Goal: Transaction & Acquisition: Purchase product/service

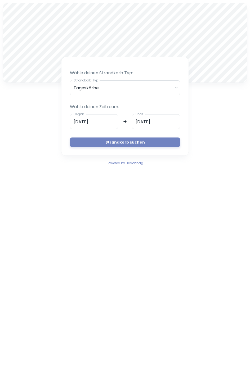
click at [90, 119] on input "[DATE]" at bounding box center [94, 121] width 48 height 15
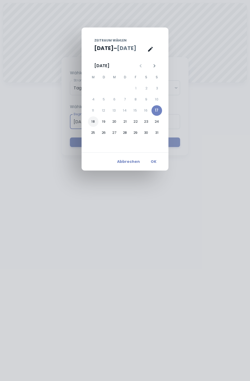
click at [93, 120] on button "18" at bounding box center [93, 121] width 11 height 11
type input "[DATE]"
click at [153, 161] on button "OK" at bounding box center [153, 162] width 17 height 10
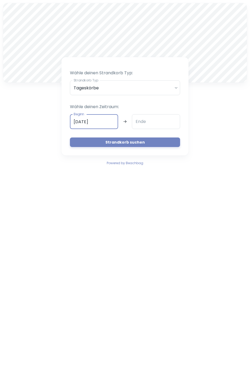
click at [148, 120] on input "Ende" at bounding box center [156, 121] width 48 height 15
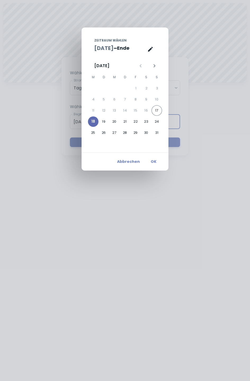
click at [94, 122] on button "18" at bounding box center [93, 121] width 11 height 11
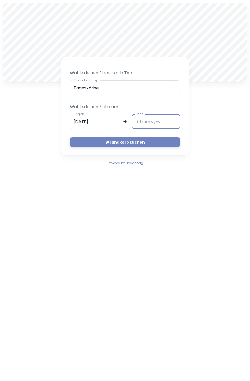
type input "[DATE]"
click at [155, 161] on button "OK" at bounding box center [153, 162] width 17 height 10
click at [151, 141] on button "Strandkorb suchen" at bounding box center [125, 143] width 110 height 10
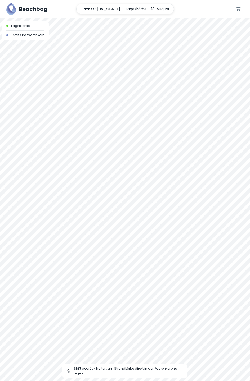
click at [146, 18] on div at bounding box center [125, 18] width 250 height 0
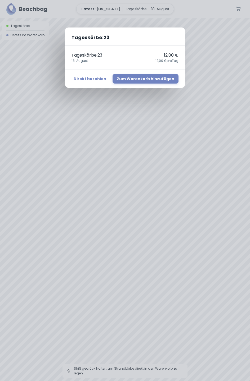
click at [159, 78] on button "Zum Warenkorb hinzufügen" at bounding box center [145, 79] width 66 height 10
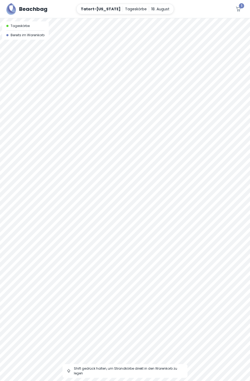
click at [154, 18] on div at bounding box center [125, 18] width 250 height 0
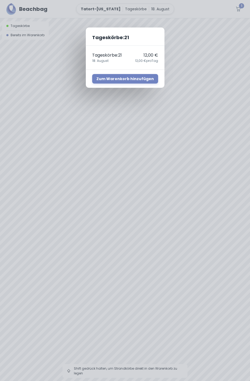
click at [141, 78] on button "Zum Warenkorb hinzufügen" at bounding box center [125, 79] width 66 height 10
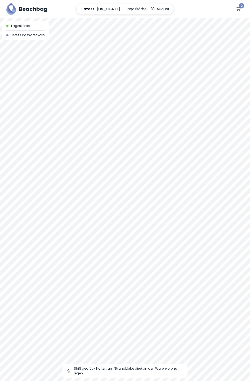
click at [240, 7] on span "2" at bounding box center [241, 5] width 5 height 5
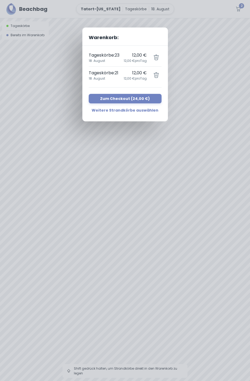
click at [143, 99] on button "Zum Checkout ( 24,00 € )" at bounding box center [125, 99] width 73 height 10
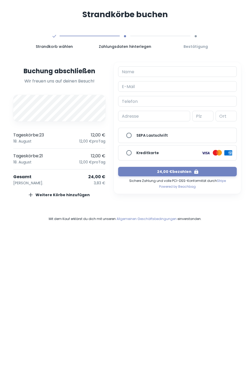
click at [137, 71] on input "Name" at bounding box center [177, 71] width 119 height 11
click at [142, 84] on input "E-Mail" at bounding box center [177, 86] width 119 height 11
click at [137, 69] on input "[PERSON_NAME]" at bounding box center [177, 71] width 119 height 11
click at [154, 71] on input "[PERSON_NAME]" at bounding box center [177, 71] width 119 height 11
type input "[PERSON_NAME]"
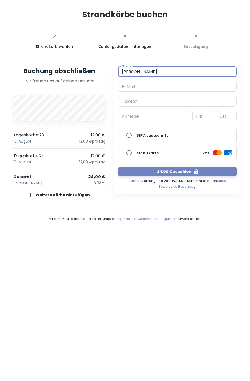
click at [135, 84] on input "E-Mail" at bounding box center [177, 86] width 119 height 11
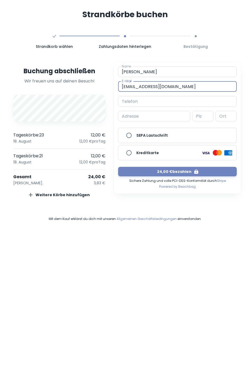
type input "[EMAIL_ADDRESS][DOMAIN_NAME]"
click at [142, 103] on input "Telefon" at bounding box center [177, 101] width 119 height 11
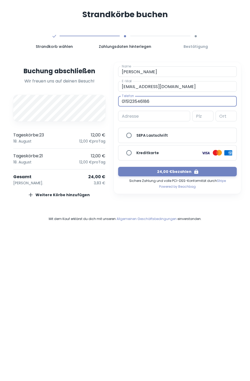
type input "015123546186"
click at [143, 114] on input "Adresse" at bounding box center [154, 116] width 72 height 11
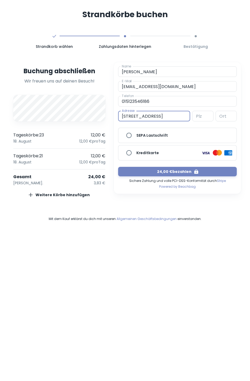
type input "[STREET_ADDRESS]"
click at [203, 117] on input "Plz" at bounding box center [202, 116] width 21 height 11
type input "33611"
click at [223, 117] on div "Ort Ort" at bounding box center [225, 116] width 21 height 11
type input "[GEOGRAPHIC_DATA]"
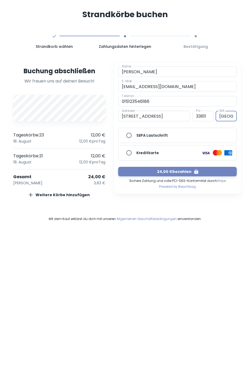
click at [130, 152] on input "Kreditkarte" at bounding box center [129, 153] width 11 height 11
radio input "true"
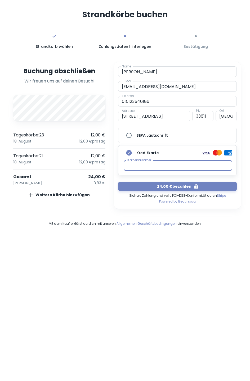
click at [181, 185] on button "24,00 € bezahlen" at bounding box center [177, 187] width 119 height 10
